Goal: Task Accomplishment & Management: Use online tool/utility

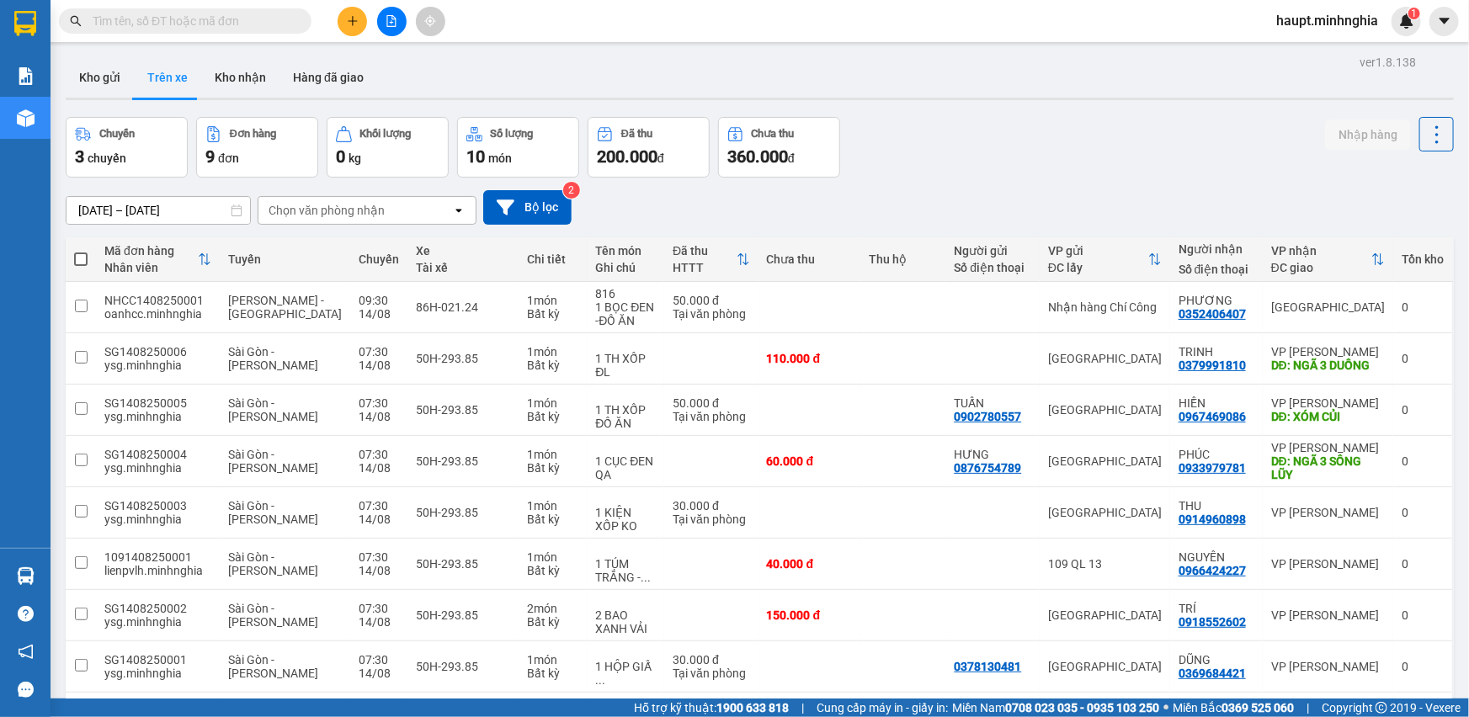
click at [290, 206] on div "Chọn văn phòng nhận" at bounding box center [326, 210] width 116 height 17
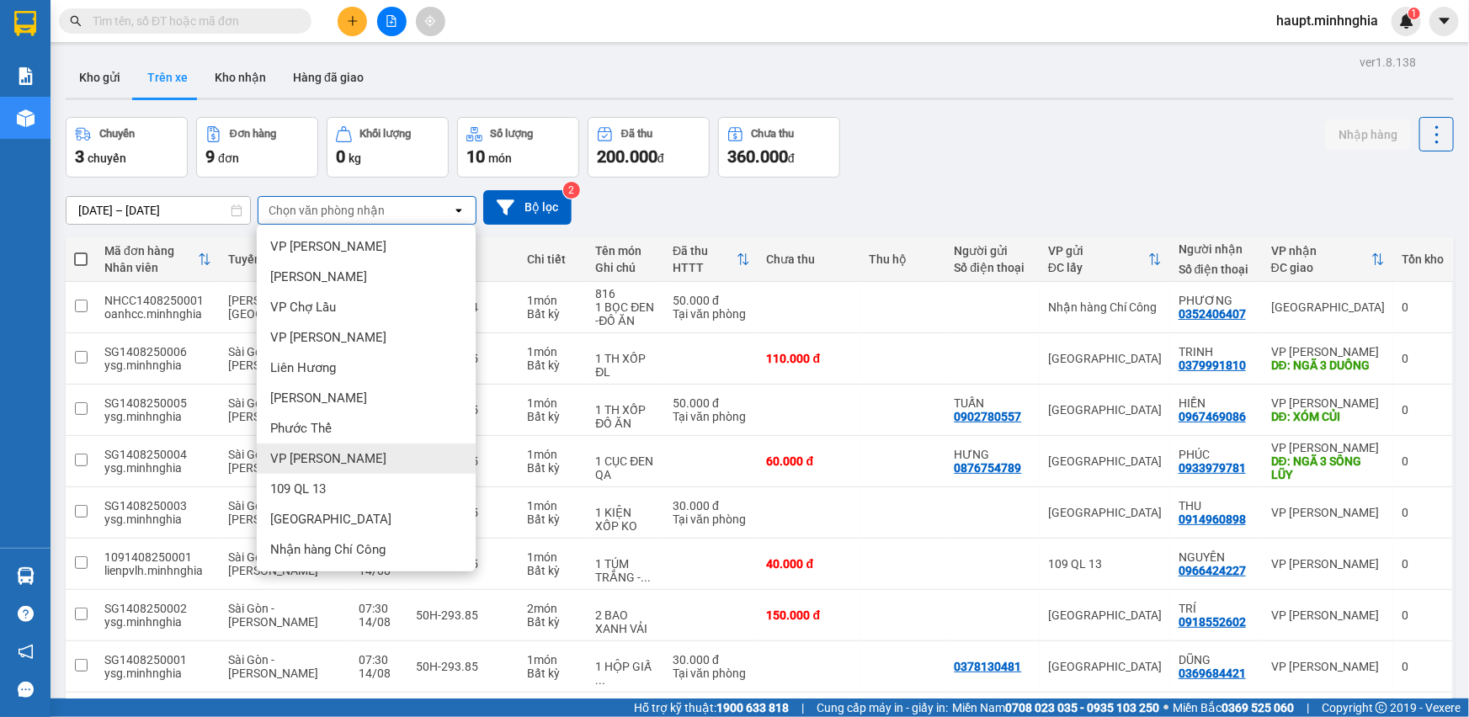
click at [334, 454] on span "VP Phan Thiết" at bounding box center [328, 458] width 116 height 17
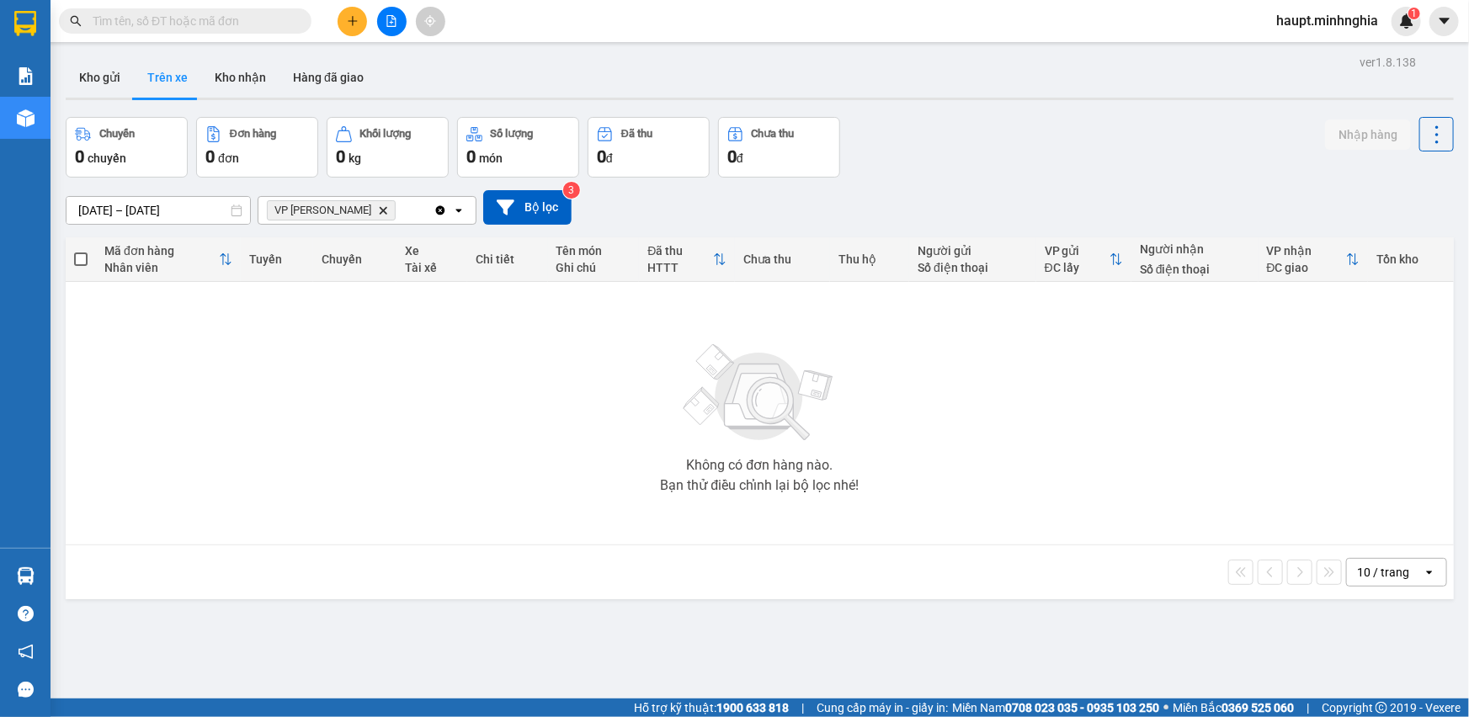
click at [378, 212] on icon "Delete" at bounding box center [383, 210] width 10 height 10
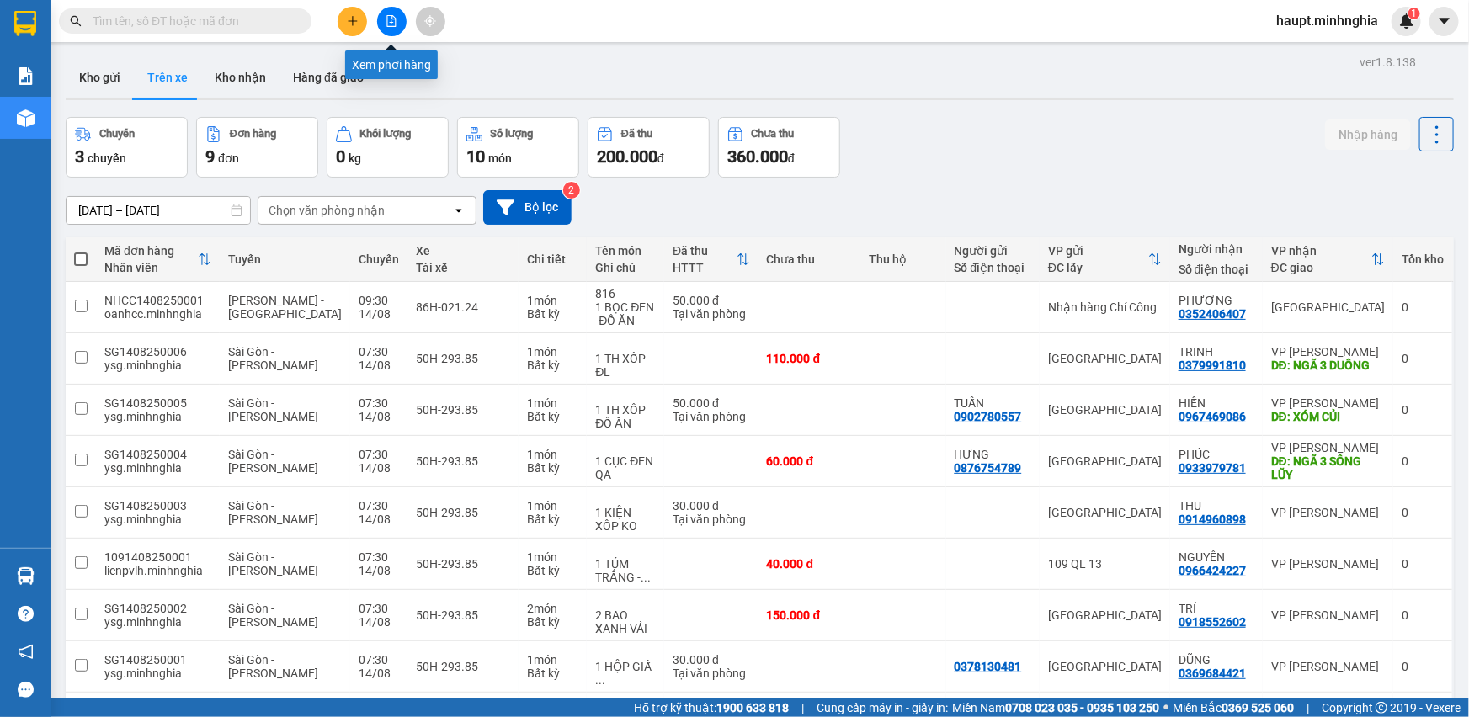
click at [386, 24] on icon "file-add" at bounding box center [391, 21] width 12 height 12
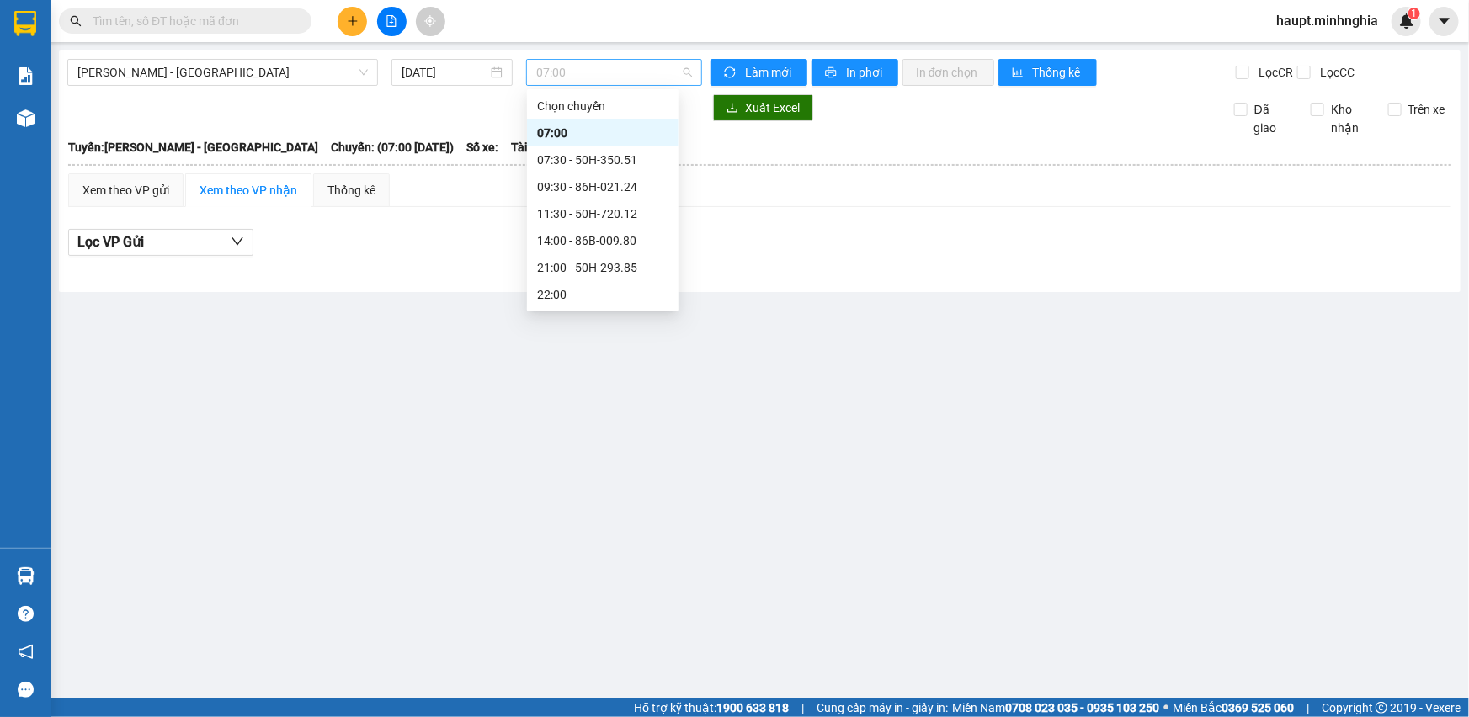
click at [683, 71] on span "07:00" at bounding box center [614, 72] width 156 height 25
drag, startPoint x: 639, startPoint y: 160, endPoint x: 258, endPoint y: 88, distance: 387.2
click at [258, 88] on body "Kết quả tìm kiếm ( 0 ) Bộ lọc No Data haupt.minhnghia 1 Báo cáo Báo cáo dòng ti…" at bounding box center [734, 358] width 1469 height 717
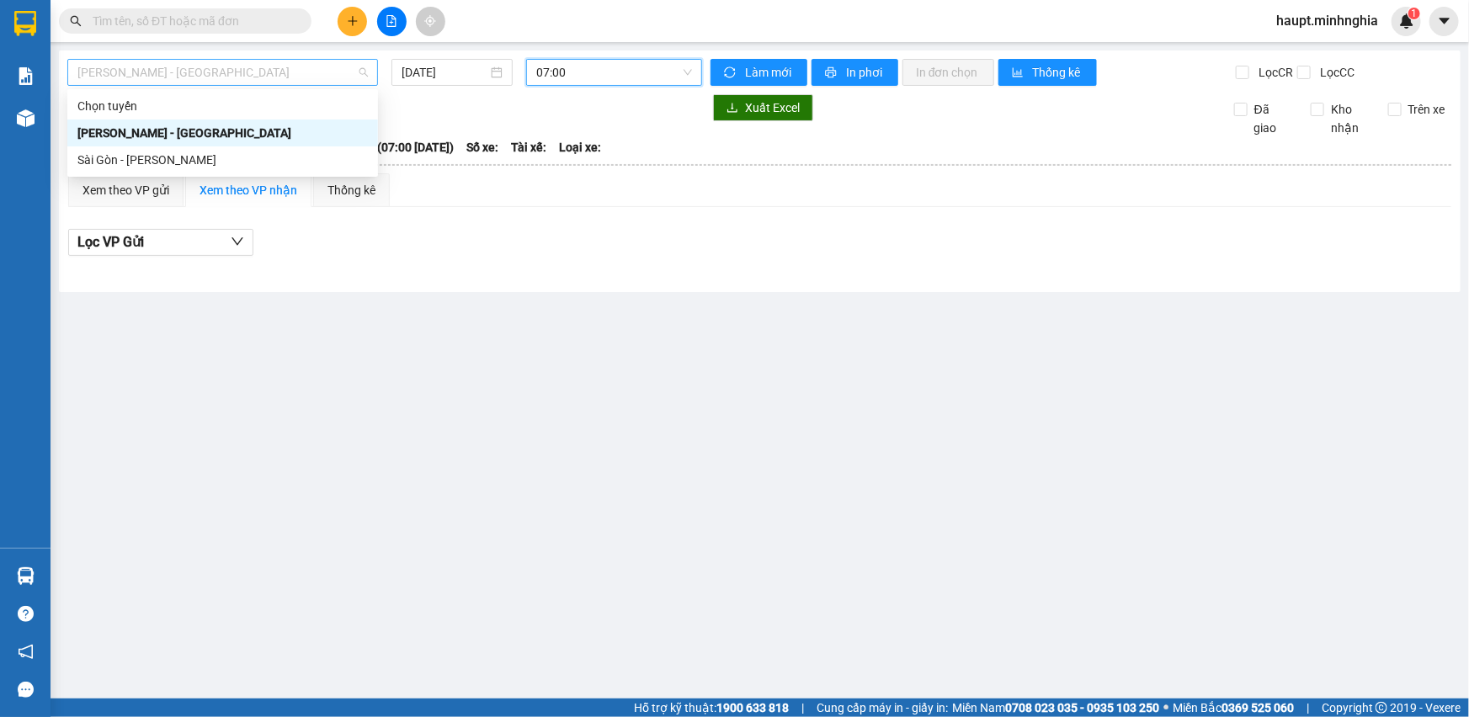
click at [272, 67] on span "Phan Rí - Sài Gòn" at bounding box center [222, 72] width 290 height 25
click at [252, 157] on div "Sài Gòn - Phan Rí" at bounding box center [222, 160] width 290 height 19
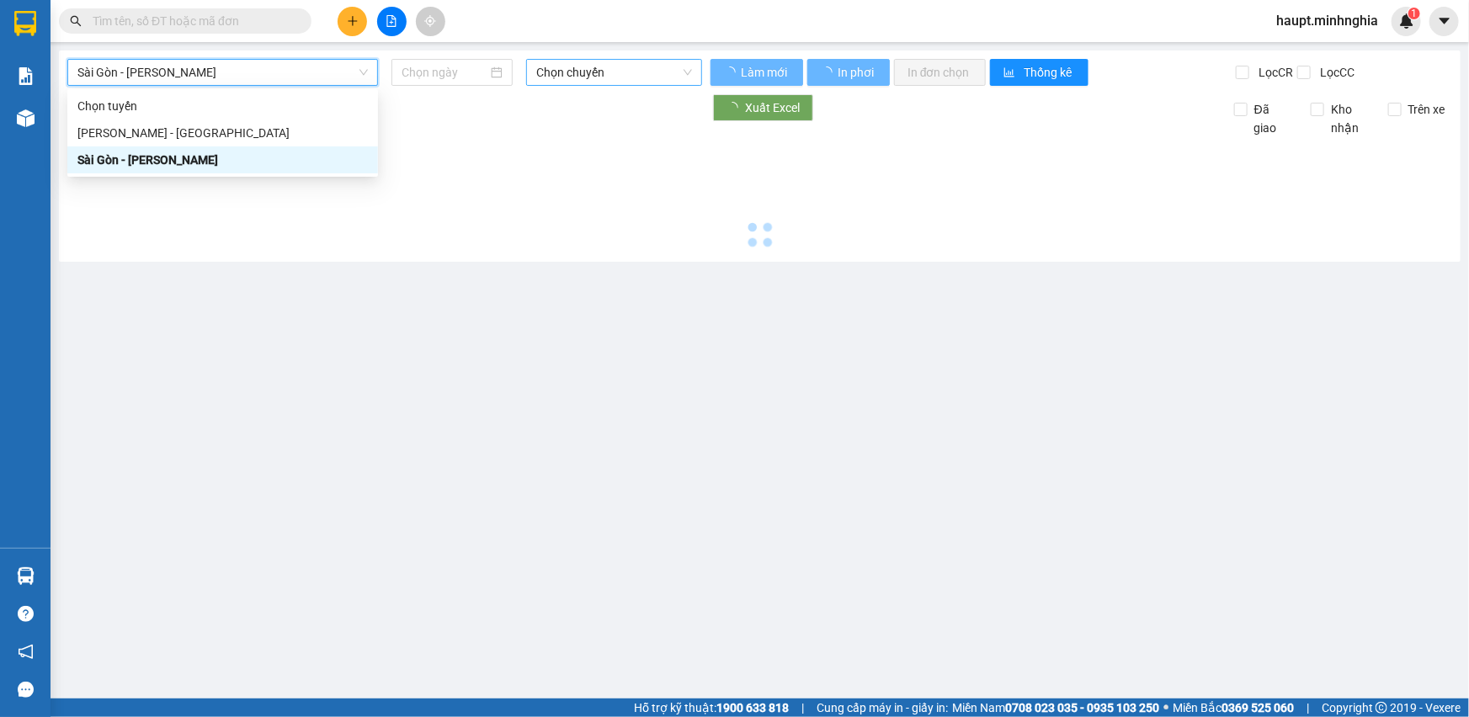
type input "14/08/2025"
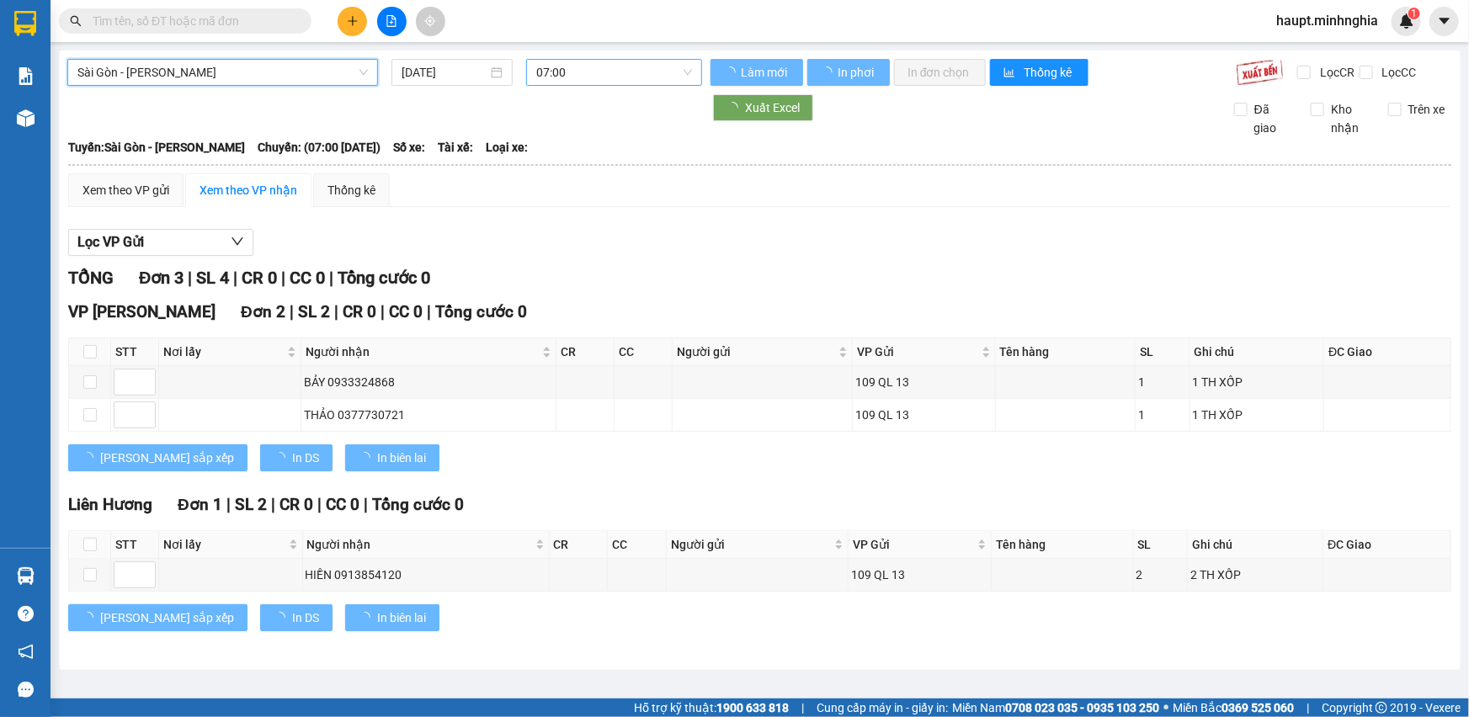
click at [619, 65] on span "07:00" at bounding box center [614, 72] width 156 height 25
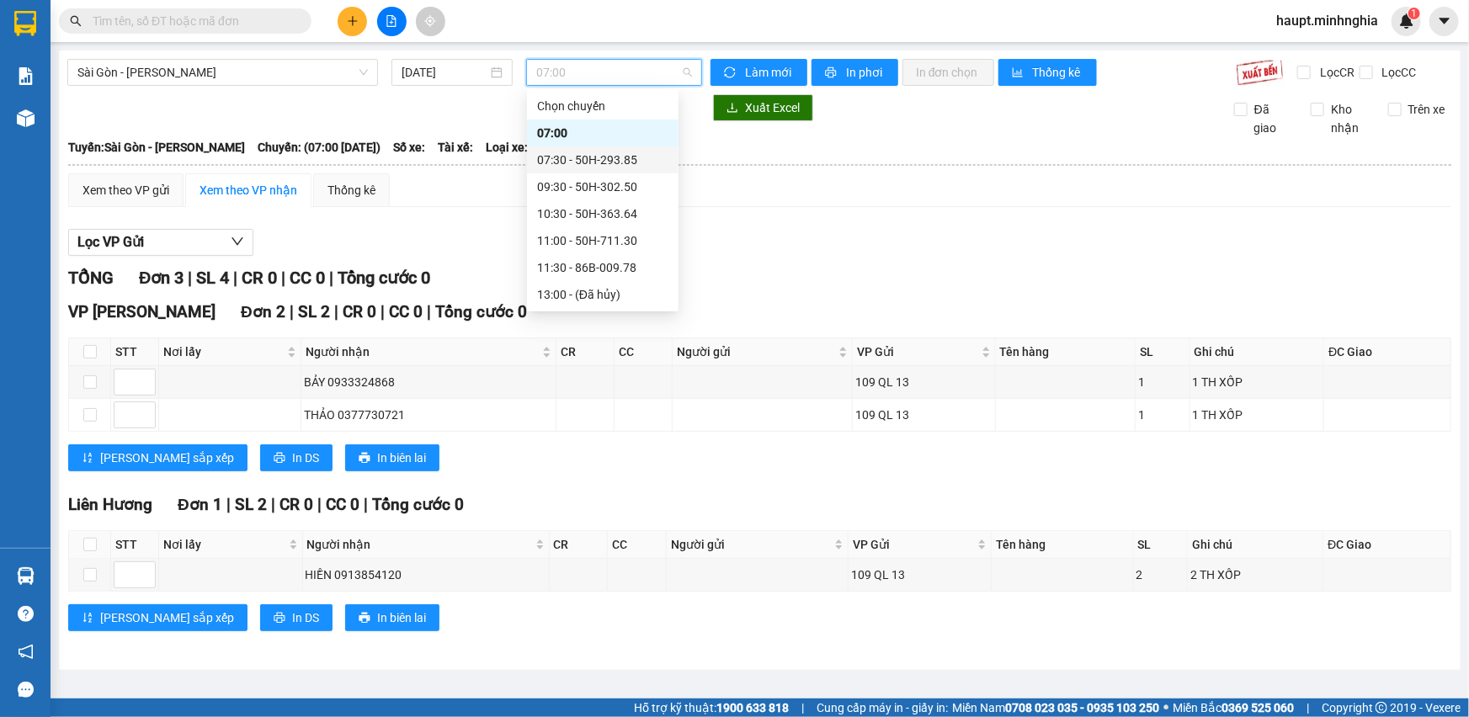
click at [628, 160] on div "07:30 - 50H-293.85" at bounding box center [602, 160] width 131 height 19
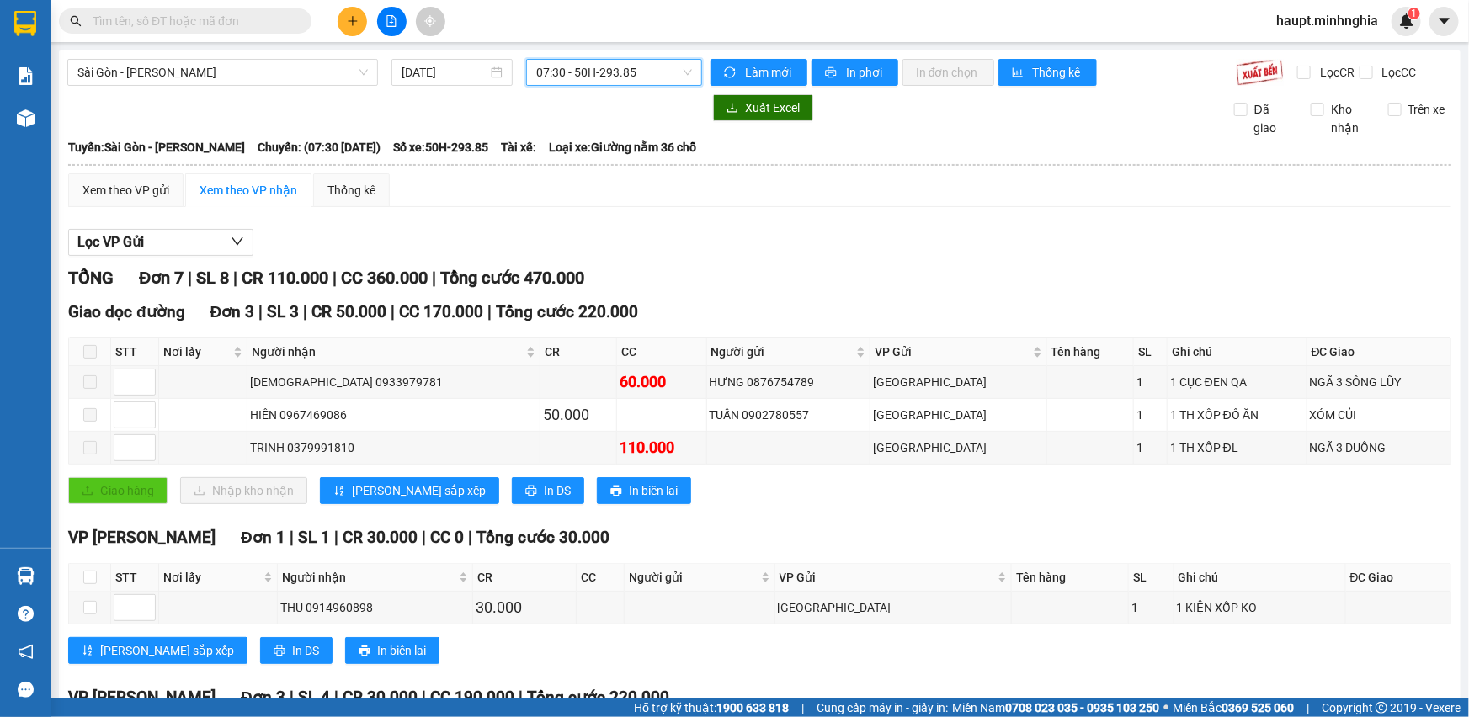
click at [611, 57] on div "Sài Gòn - Phan Rí 14/08/2025 07:30 07:30 - 50H-293.85 Làm mới In phơi In đơn ch…" at bounding box center [759, 489] width 1401 height 878
click at [613, 69] on span "07:30 - 50H-293.85" at bounding box center [614, 72] width 156 height 25
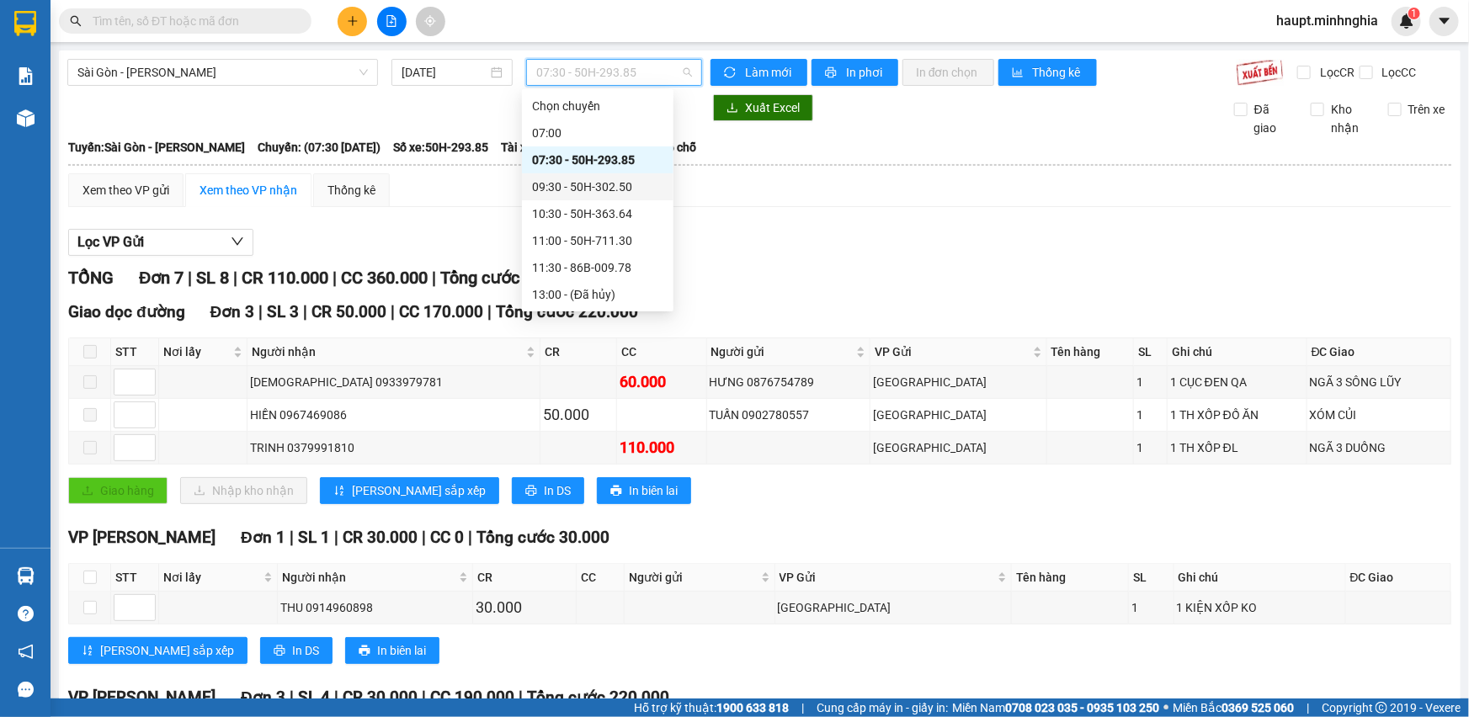
click at [630, 179] on div "09:30 - 50H-302.50" at bounding box center [597, 187] width 131 height 19
